Goal: Task Accomplishment & Management: Manage account settings

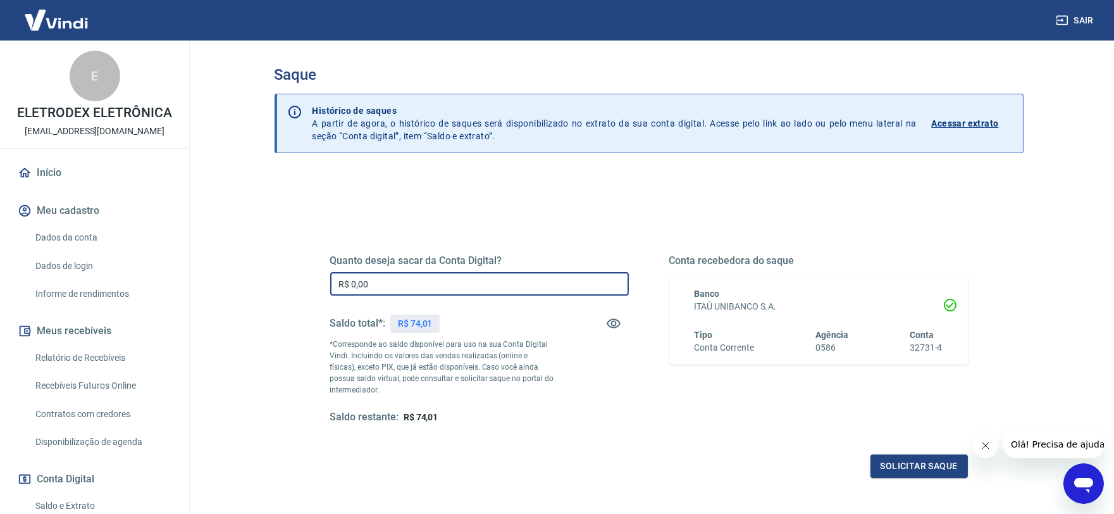
click at [413, 289] on input "R$ 0,00" at bounding box center [479, 283] width 299 height 23
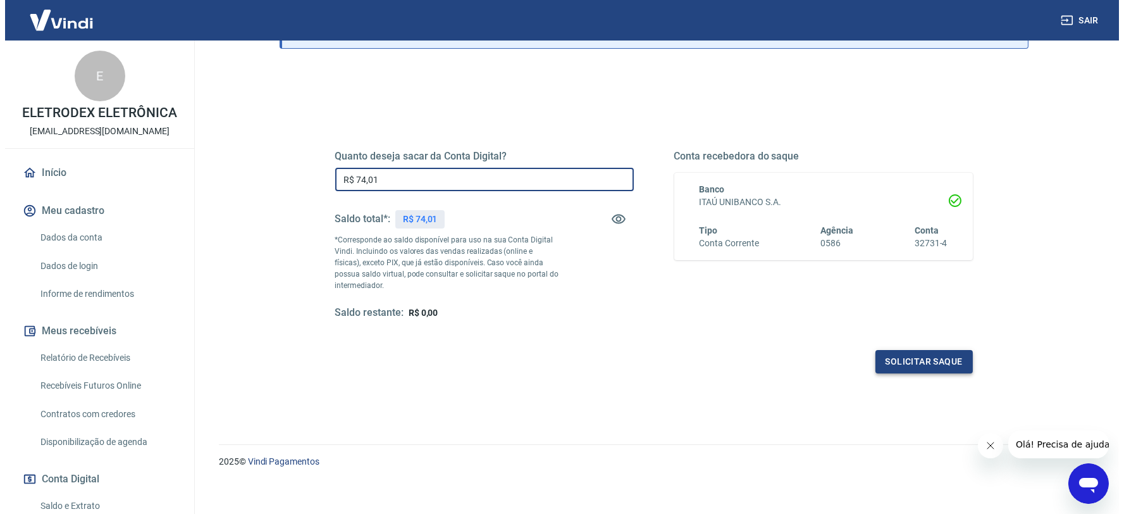
scroll to position [111, 0]
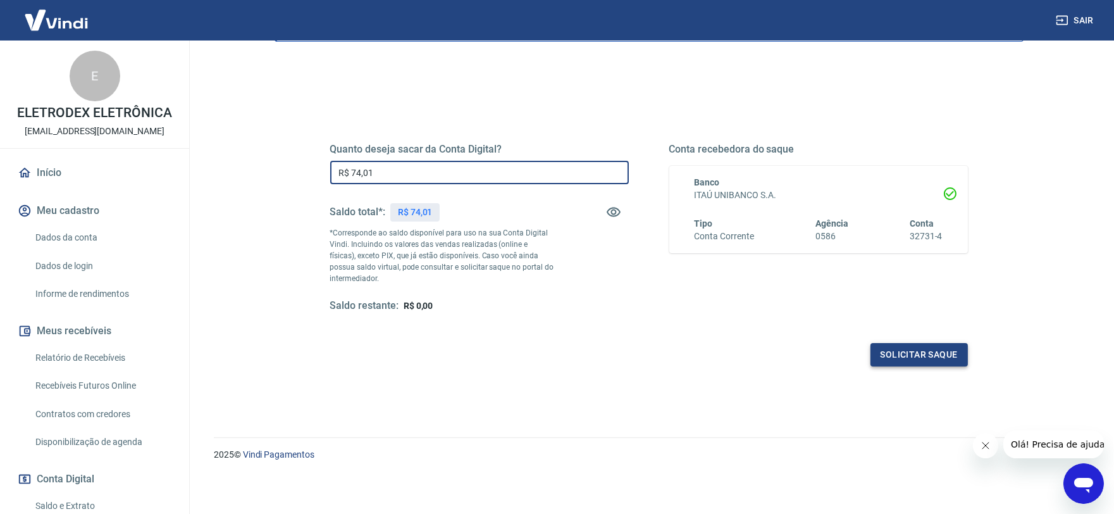
type input "R$ 74,01"
click at [935, 363] on button "Solicitar saque" at bounding box center [919, 354] width 97 height 23
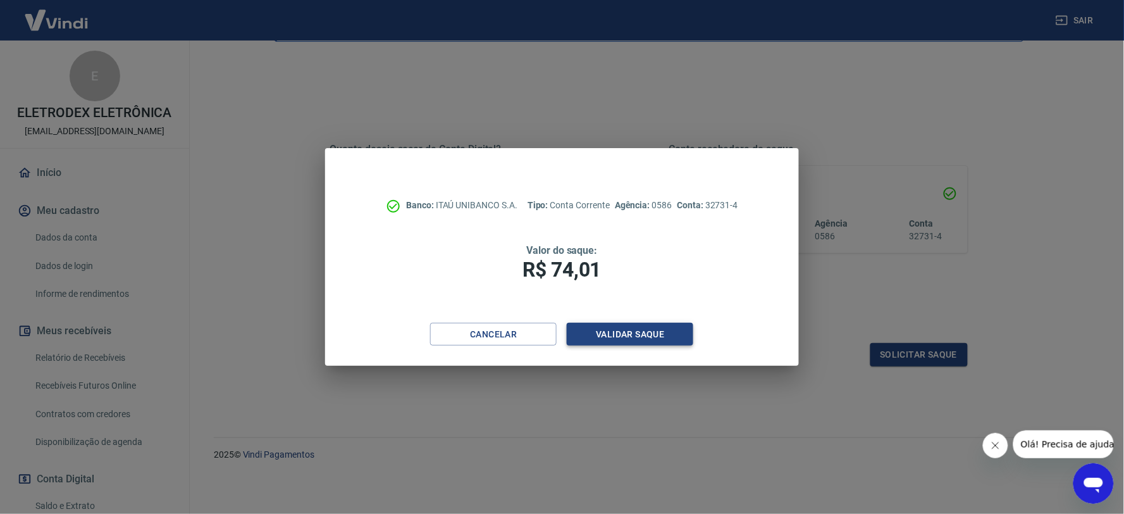
drag, startPoint x: 655, startPoint y: 359, endPoint x: 650, endPoint y: 340, distance: 19.6
click at [655, 352] on div "Cancelar Validar saque" at bounding box center [561, 345] width 473 height 44
click at [650, 340] on button "Validar saque" at bounding box center [630, 334] width 127 height 23
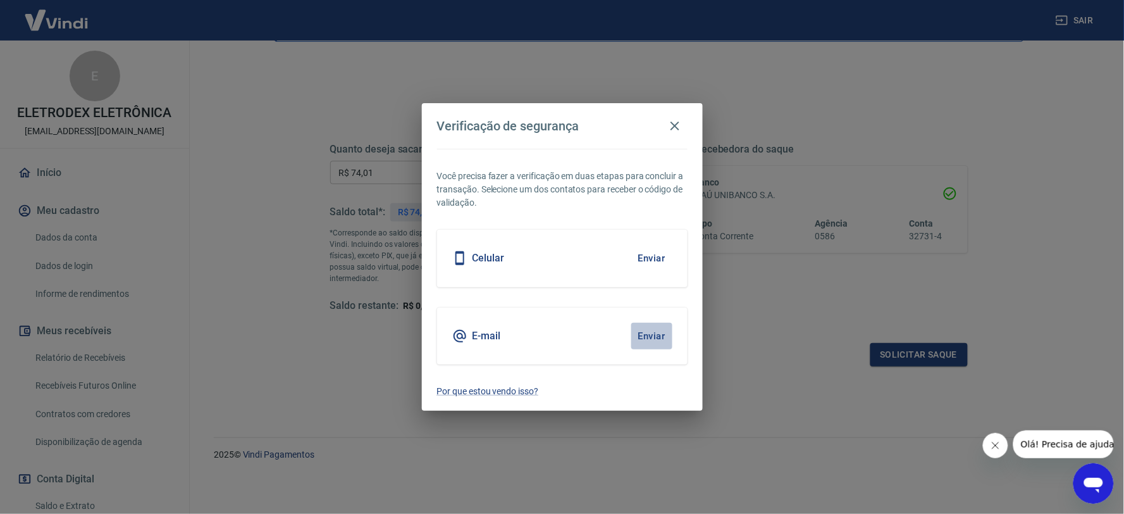
click at [649, 326] on button "Enviar" at bounding box center [652, 336] width 41 height 27
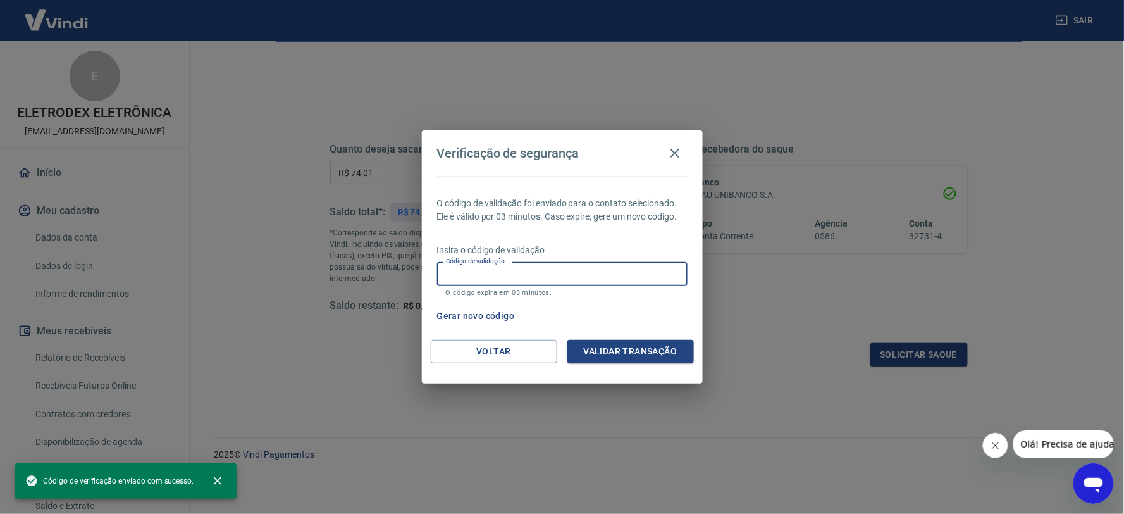
click at [506, 275] on input "Código de validação" at bounding box center [562, 273] width 251 height 23
paste input "831067"
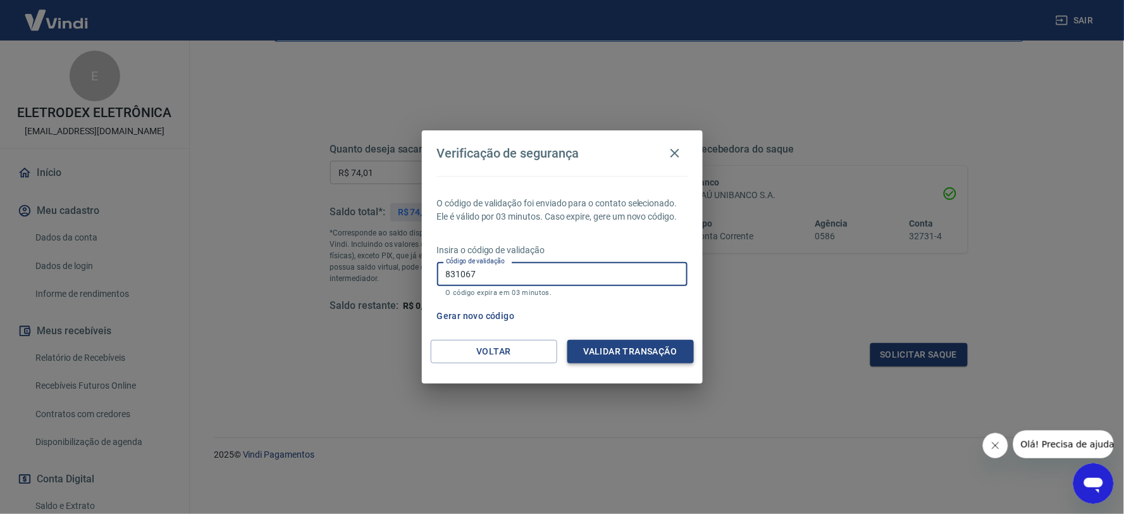
type input "831067"
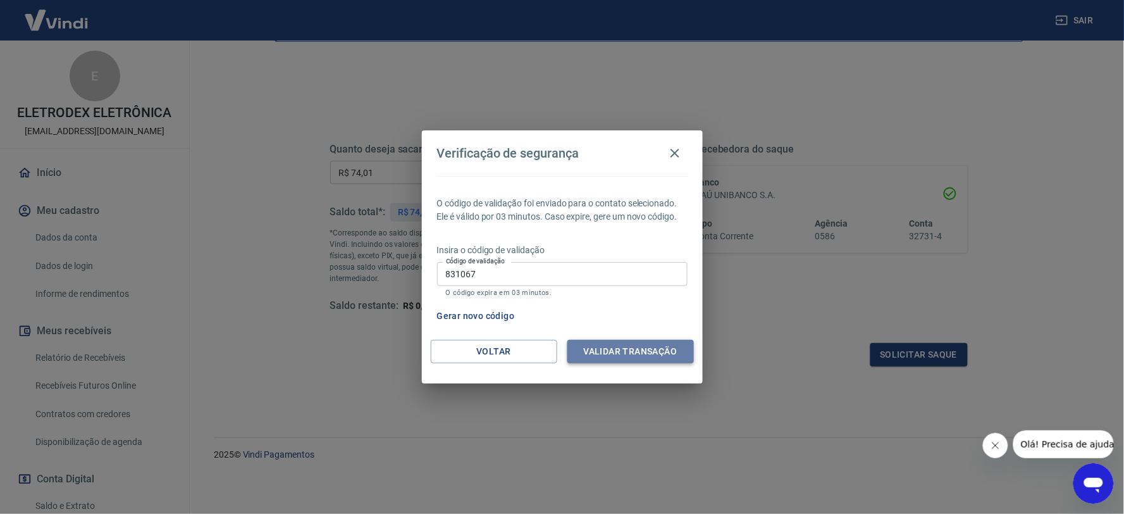
click at [652, 354] on button "Validar transação" at bounding box center [631, 351] width 127 height 23
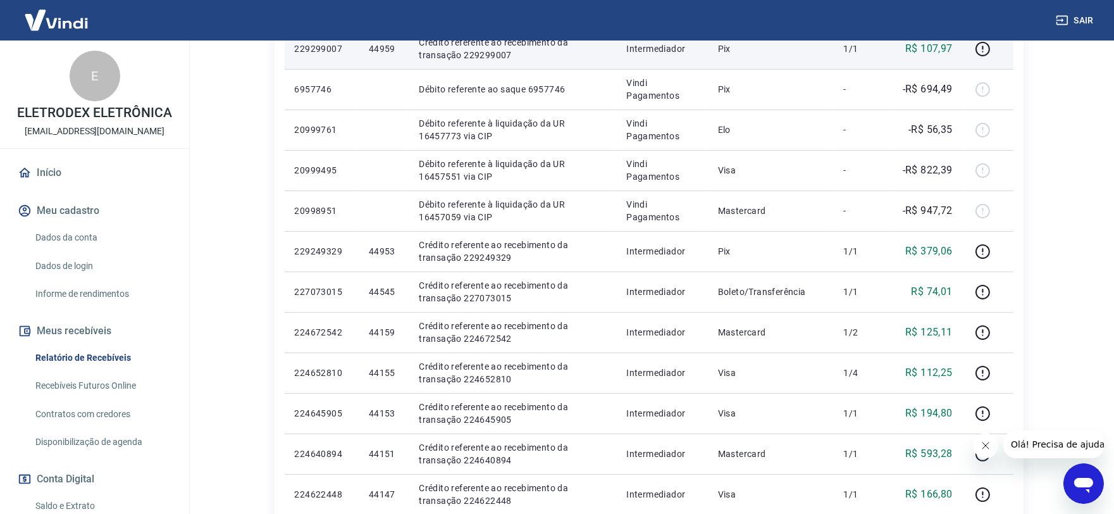
scroll to position [421, 0]
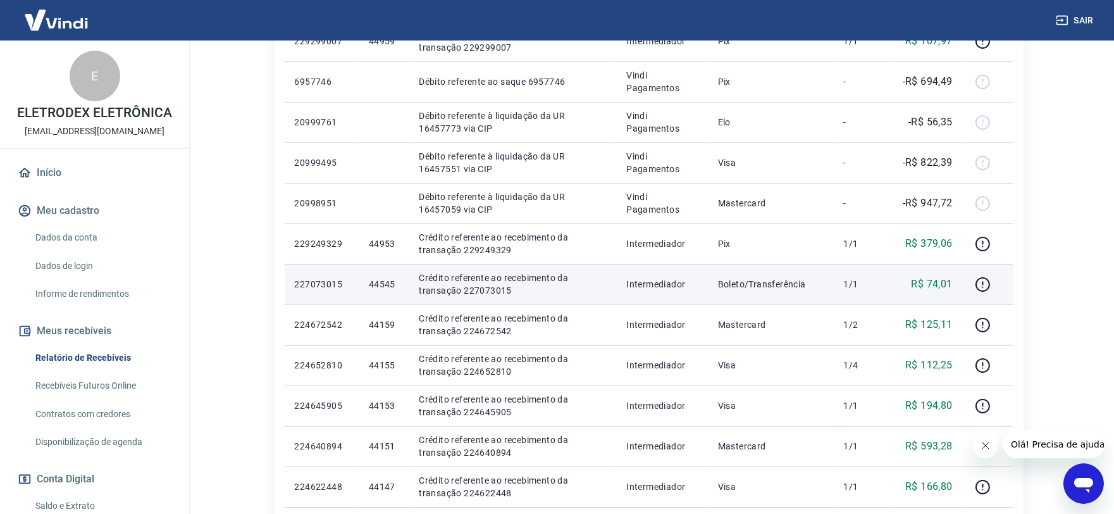
click at [375, 282] on p "44545" at bounding box center [384, 284] width 30 height 13
copy p "44545"
click at [383, 292] on td "44545" at bounding box center [384, 284] width 50 height 40
click at [381, 282] on p "44545" at bounding box center [384, 284] width 30 height 13
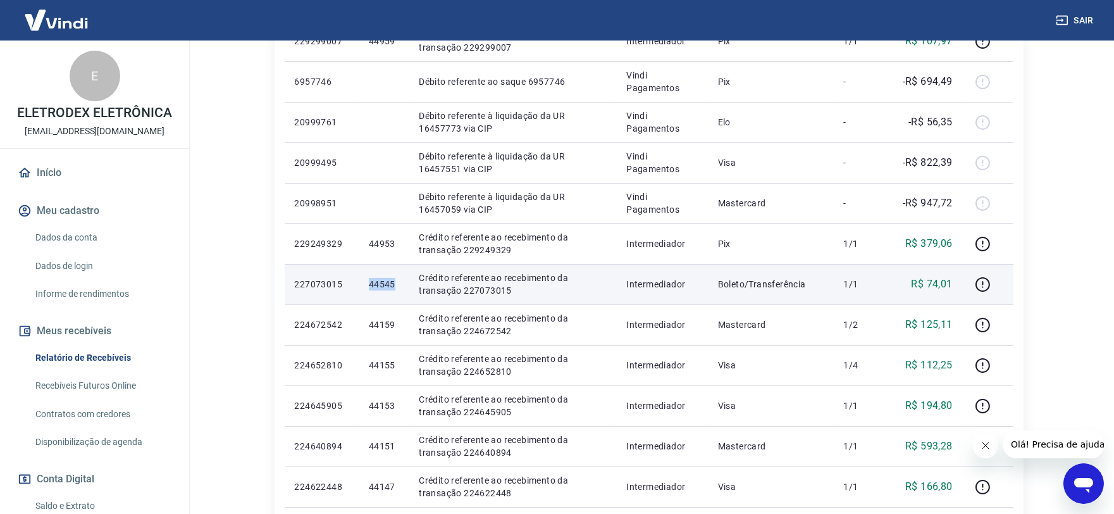
click at [381, 282] on p "44545" at bounding box center [384, 284] width 30 height 13
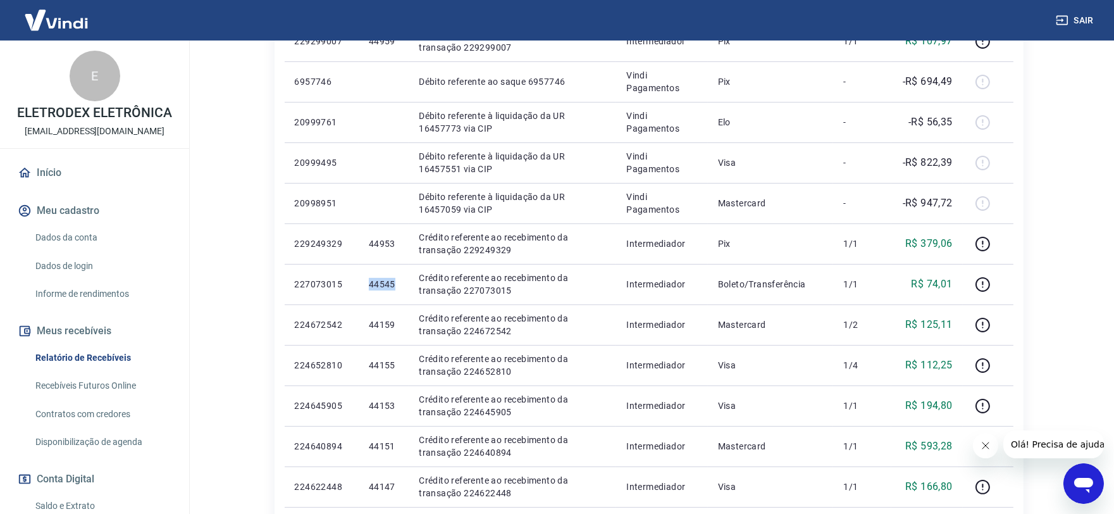
copy p "44545"
